Goal: Information Seeking & Learning: Understand process/instructions

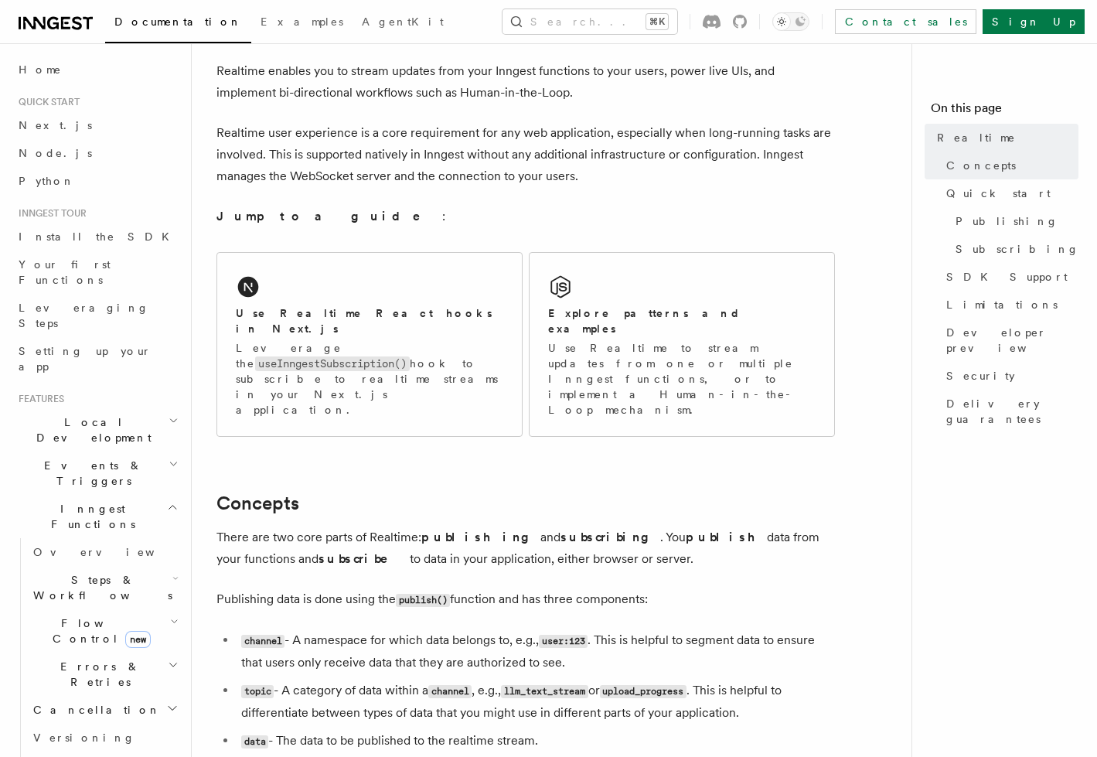
scroll to position [188, 0]
